Goal: Transaction & Acquisition: Purchase product/service

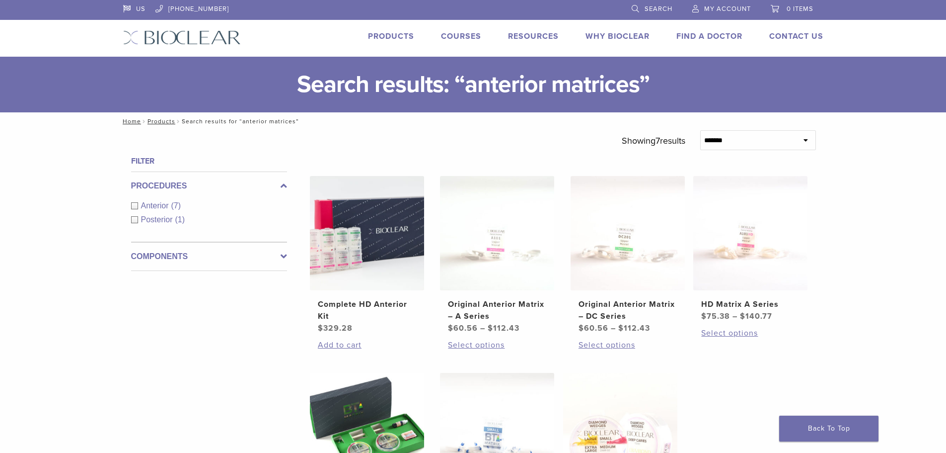
click at [136, 204] on div "Anterior (7)" at bounding box center [209, 206] width 156 height 12
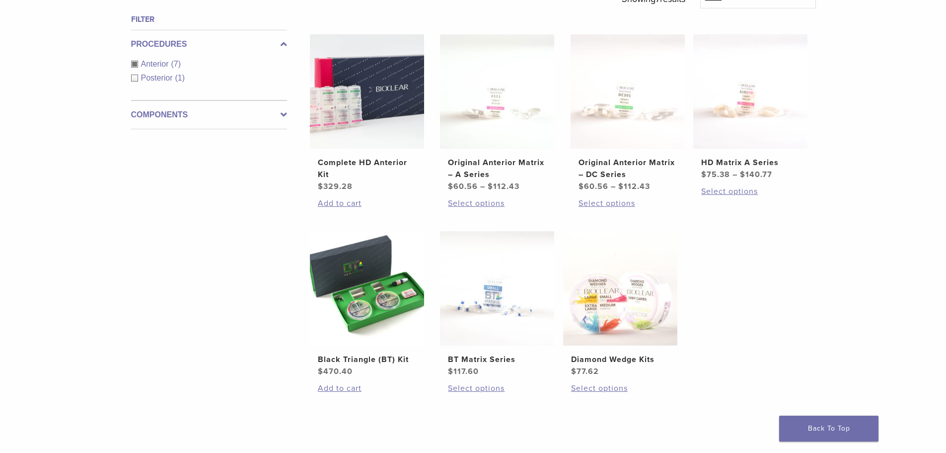
scroll to position [149, 0]
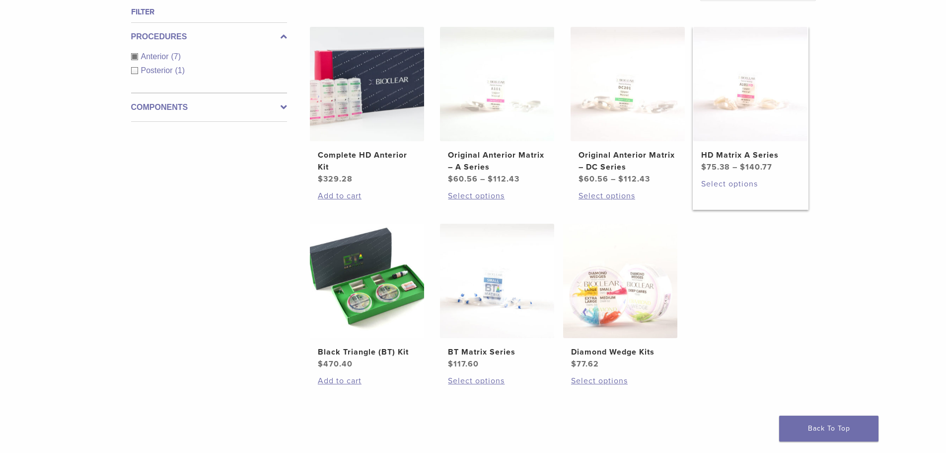
click at [723, 186] on link "Select options" at bounding box center [750, 184] width 98 height 12
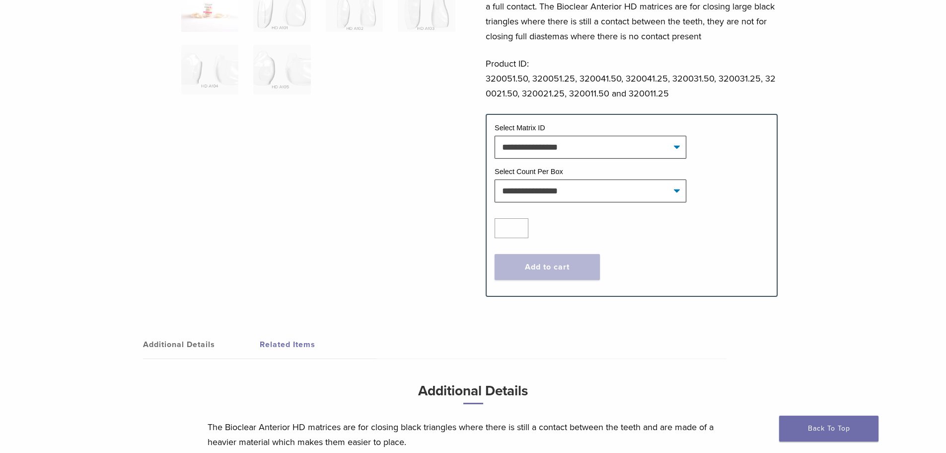
scroll to position [348, 0]
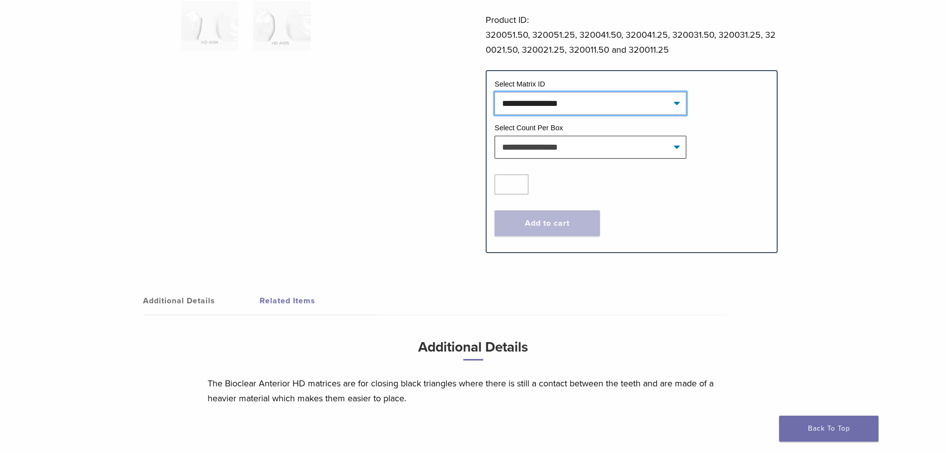
click at [625, 102] on select "**********" at bounding box center [591, 103] width 192 height 23
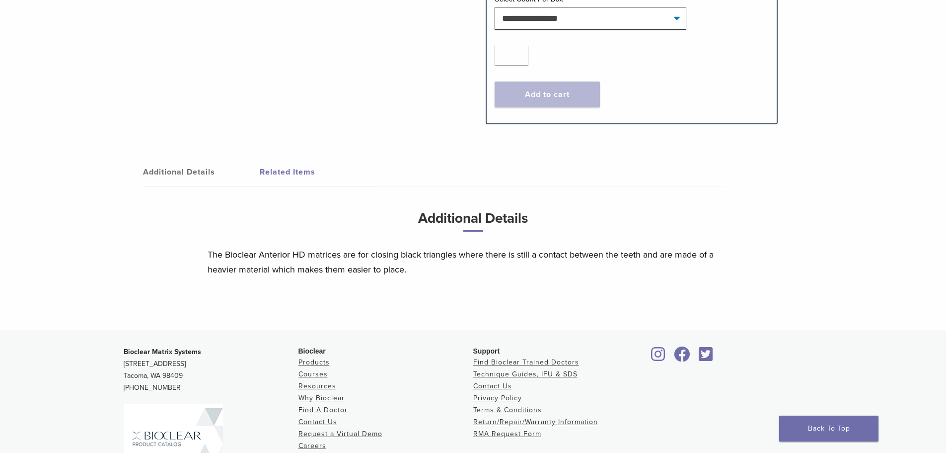
scroll to position [591, 0]
